Goal: Task Accomplishment & Management: Complete application form

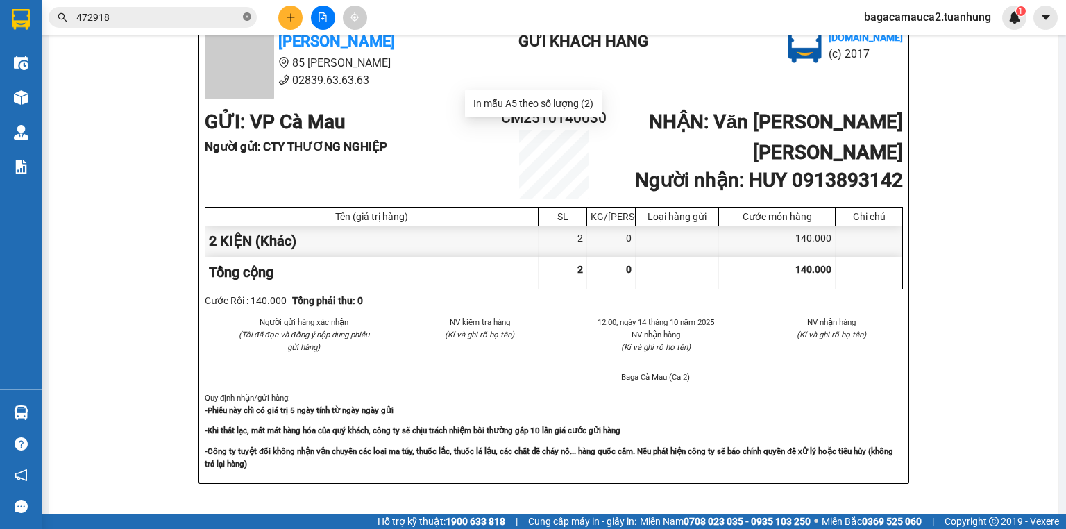
scroll to position [111, 0]
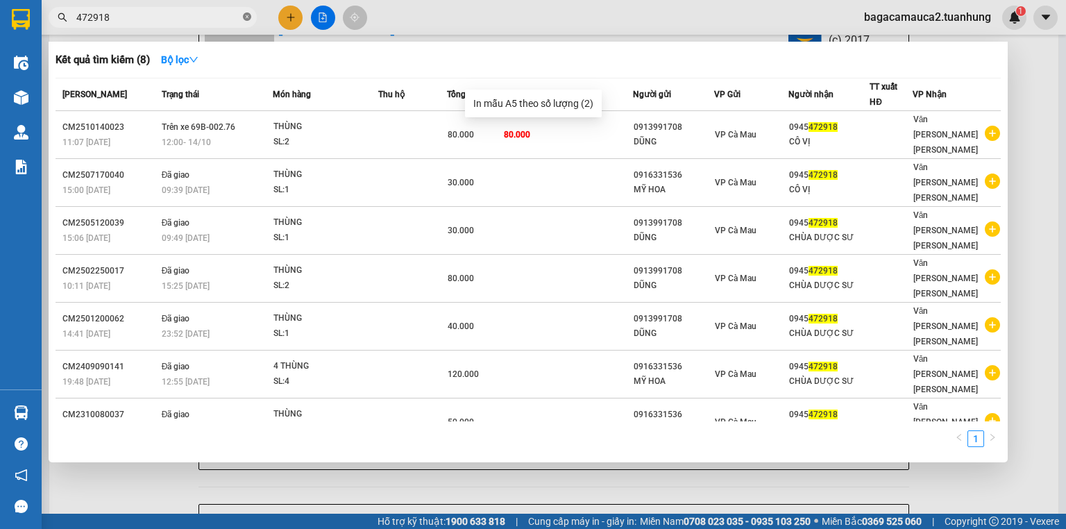
click at [249, 18] on icon "close-circle" at bounding box center [247, 16] width 8 height 8
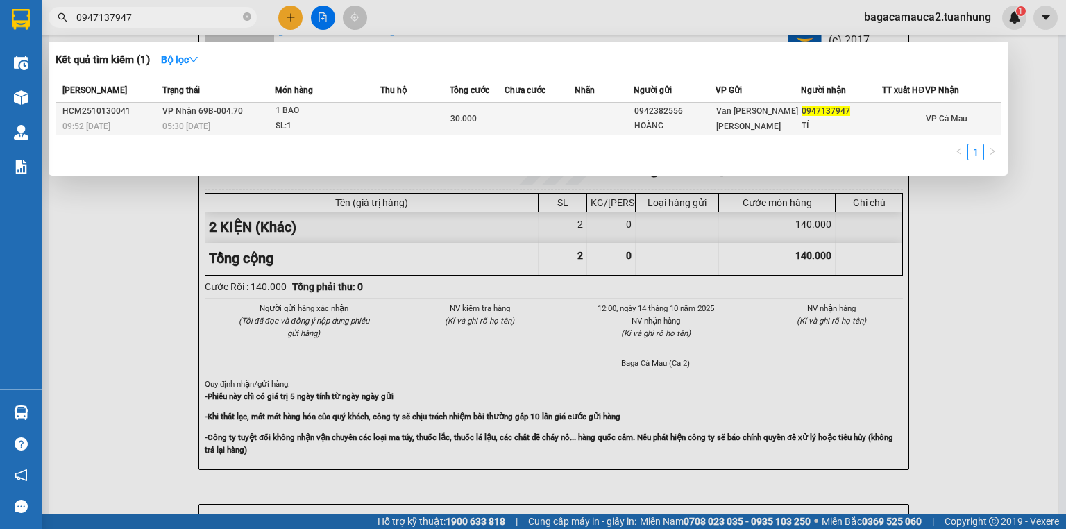
type input "0947137947"
click at [589, 128] on td at bounding box center [604, 119] width 59 height 33
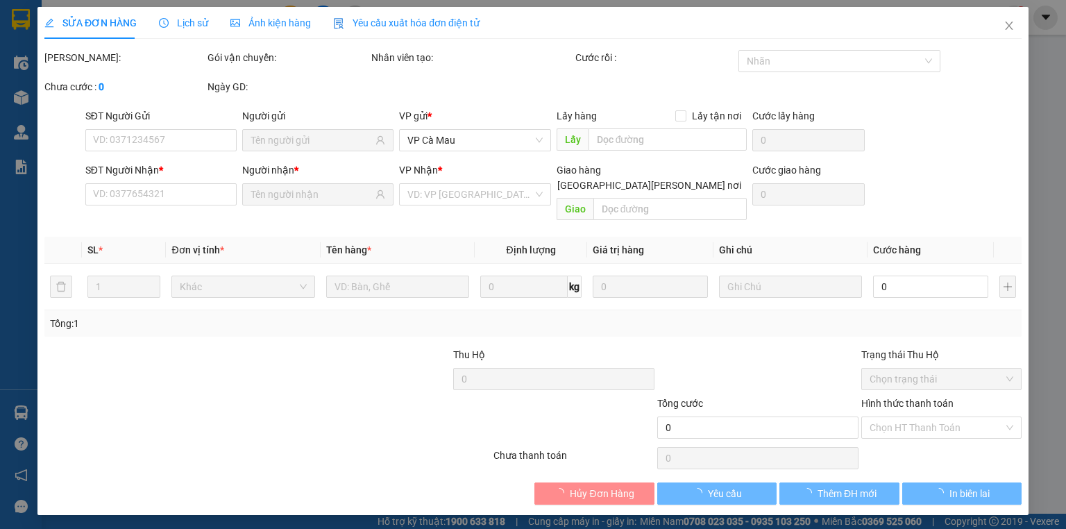
type input "0942382556"
type input "HOÀNG"
type input "0947137947"
type input "TÍ"
type input "30.000"
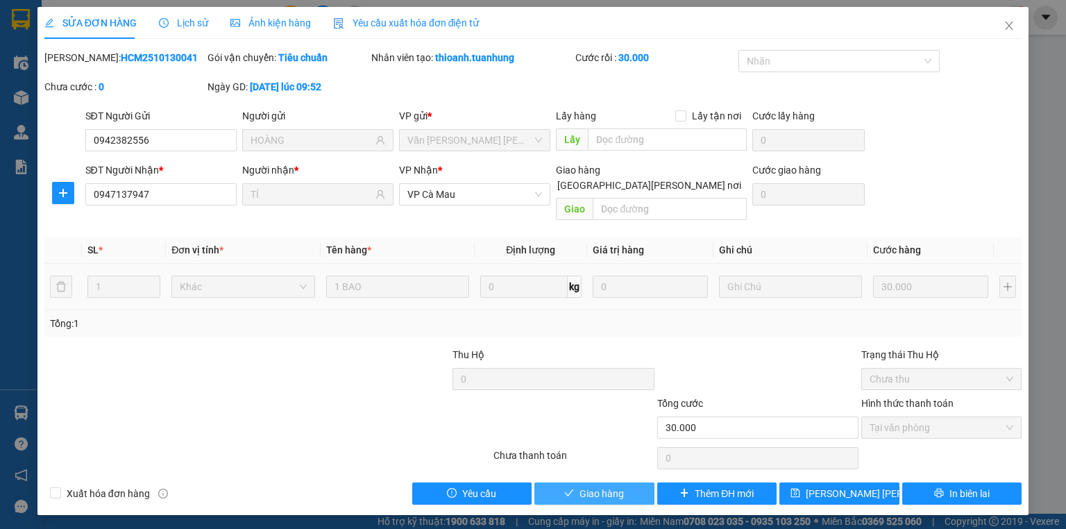
click at [611, 486] on span "Giao hàng" at bounding box center [602, 493] width 44 height 15
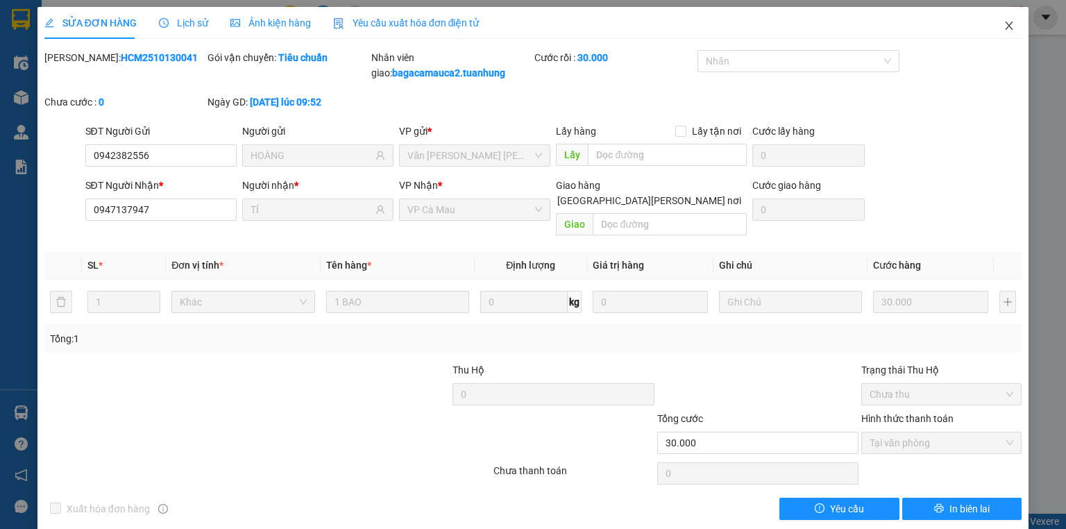
click at [1006, 25] on icon "close" at bounding box center [1010, 26] width 8 height 8
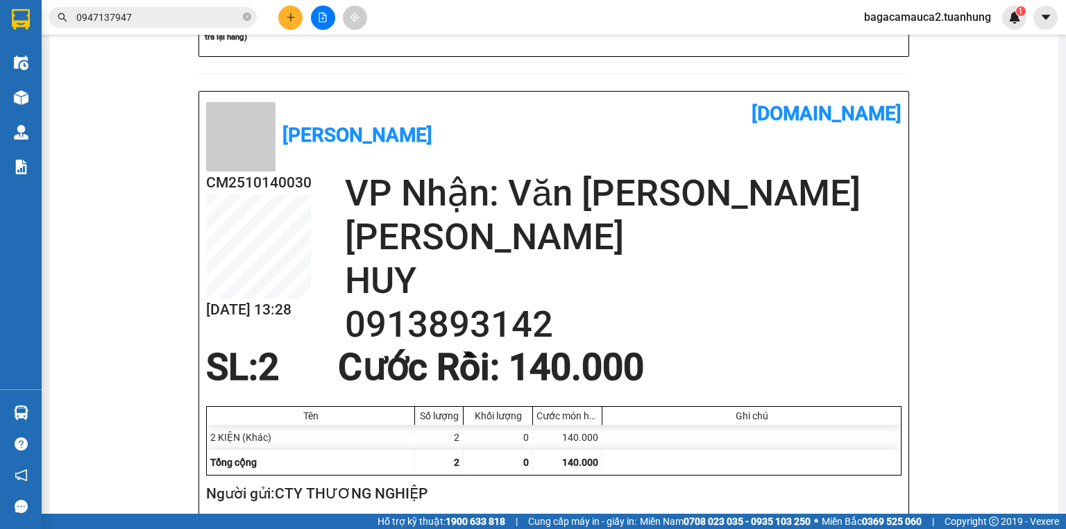
scroll to position [507, 0]
